Goal: Transaction & Acquisition: Purchase product/service

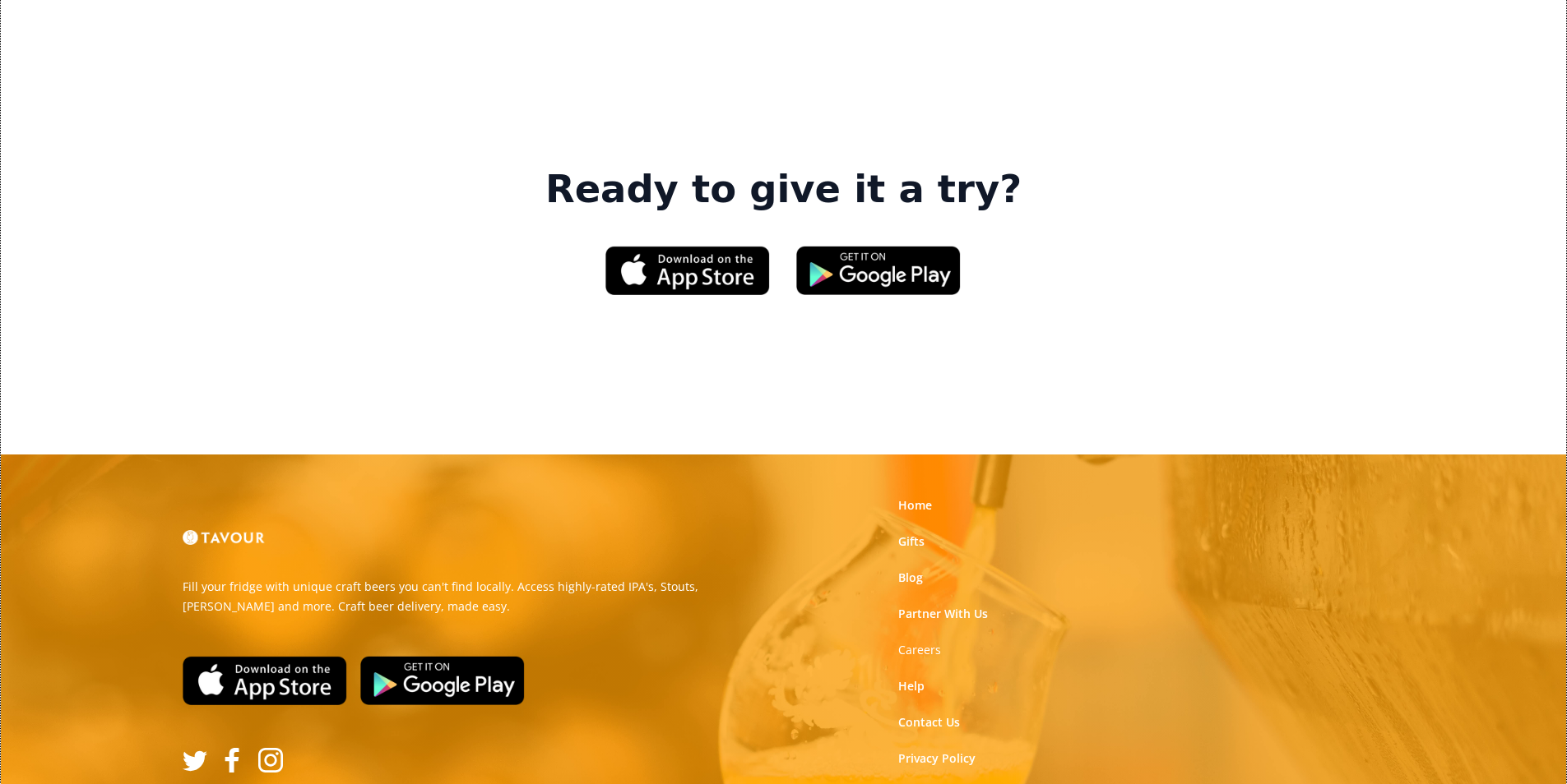
scroll to position [2488, 0]
click at [906, 533] on link "Gifts" at bounding box center [912, 540] width 26 height 16
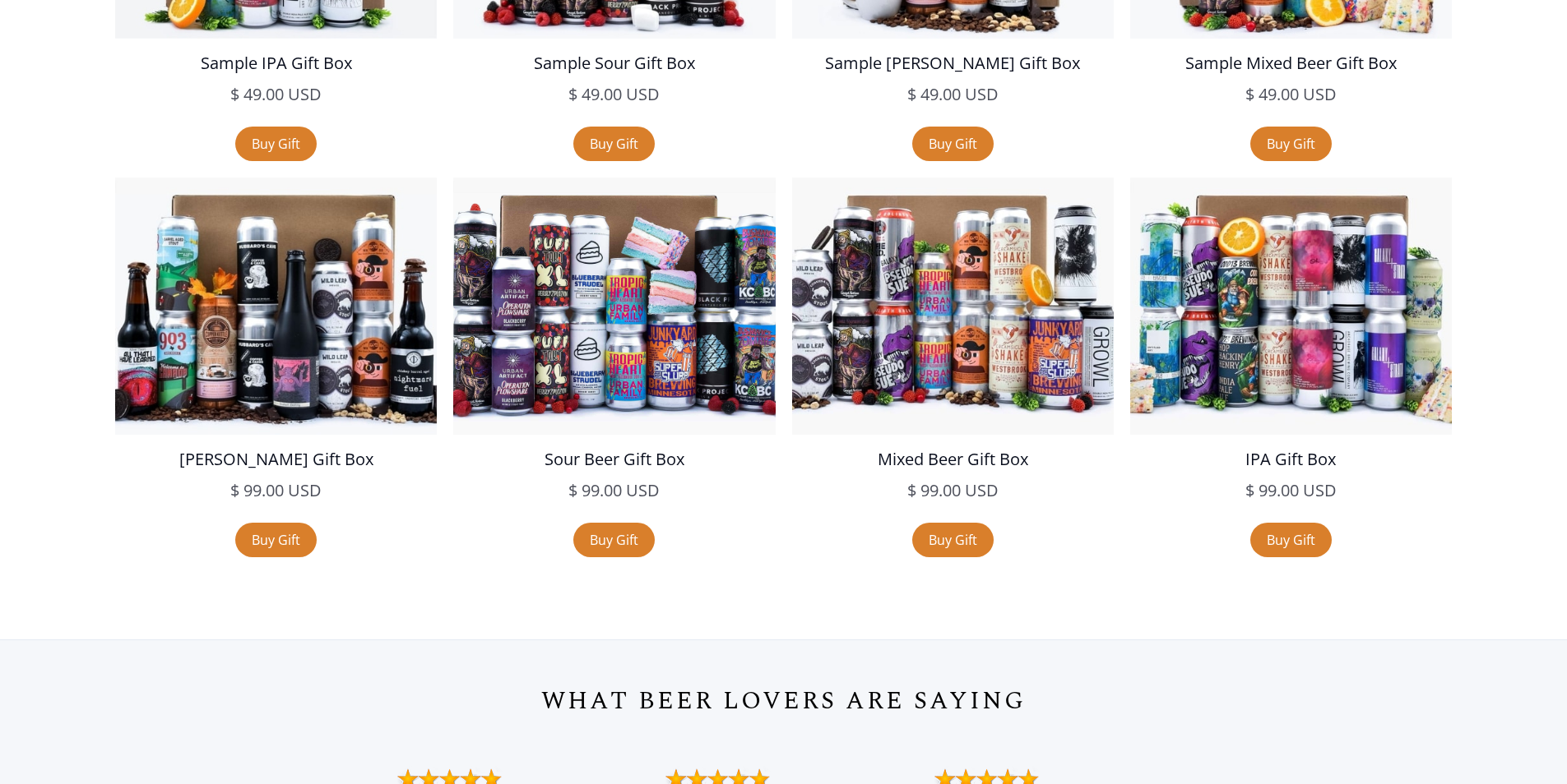
scroll to position [3207, 0]
click at [1306, 135] on link "Buy Gift" at bounding box center [1291, 144] width 81 height 35
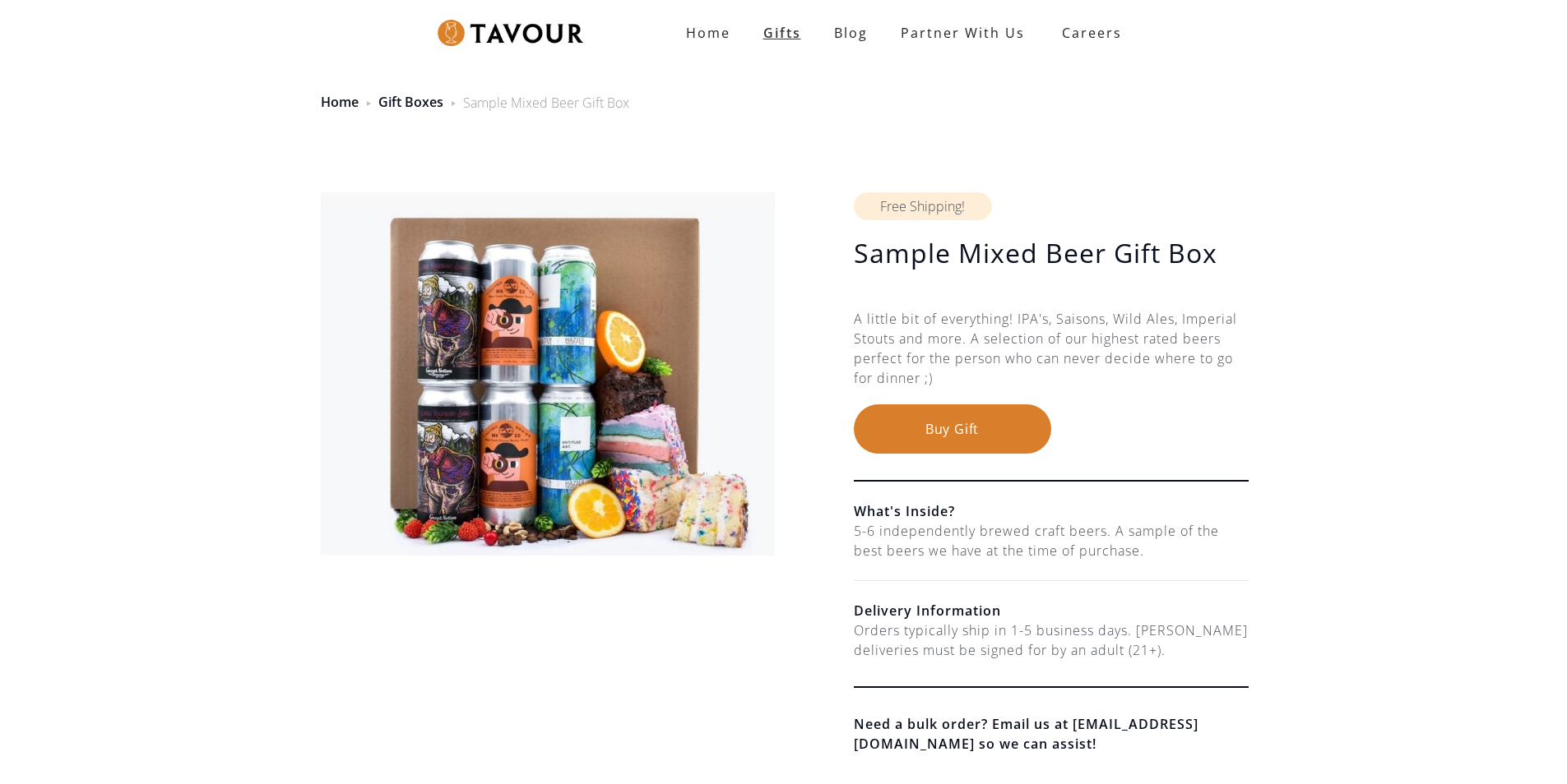
click at [768, 35] on link "Gifts" at bounding box center [782, 32] width 71 height 33
